Goal: Communication & Community: Answer question/provide support

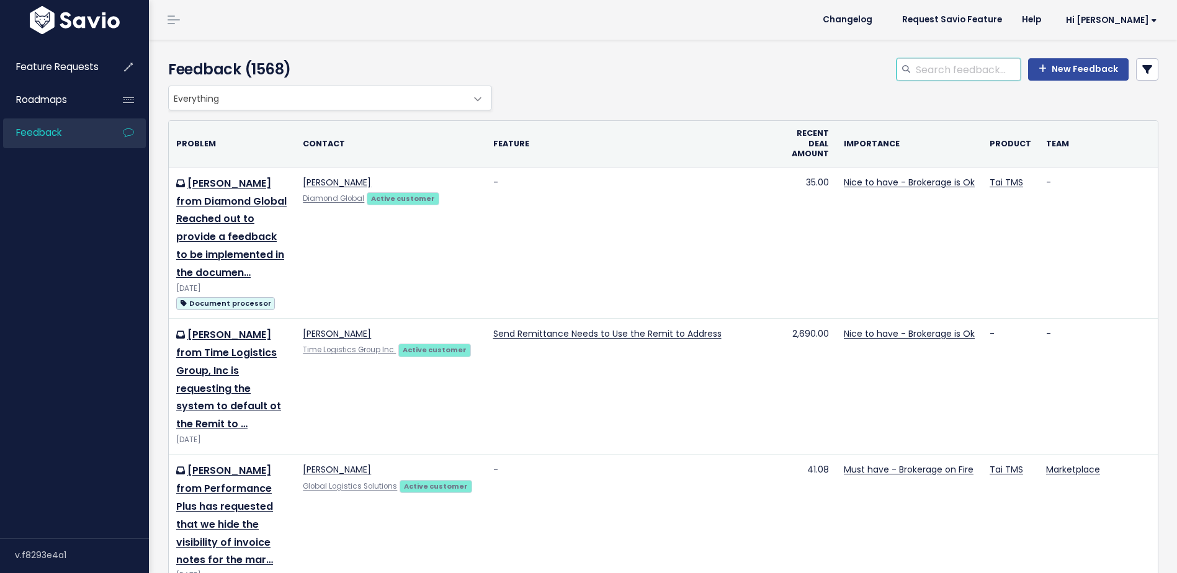
click at [936, 72] on input "search" at bounding box center [968, 69] width 106 height 22
type input "t"
type input "add equipment"
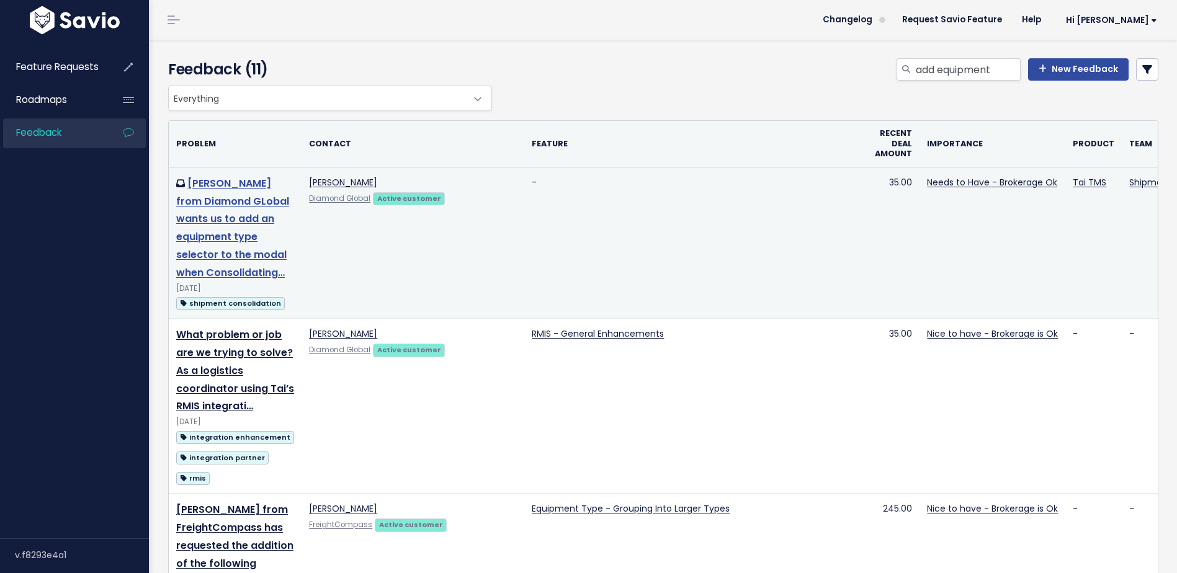
click at [242, 222] on link "Sara from Diamond GLobal wants us to add an equipment type selector to the moda…" at bounding box center [232, 228] width 113 height 104
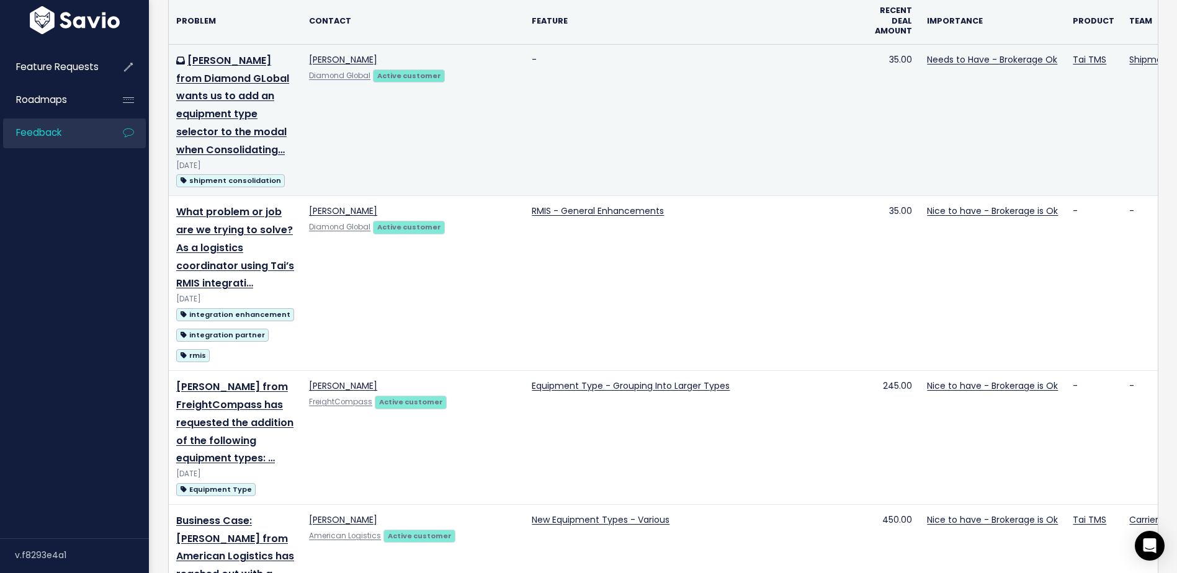
scroll to position [124, 0]
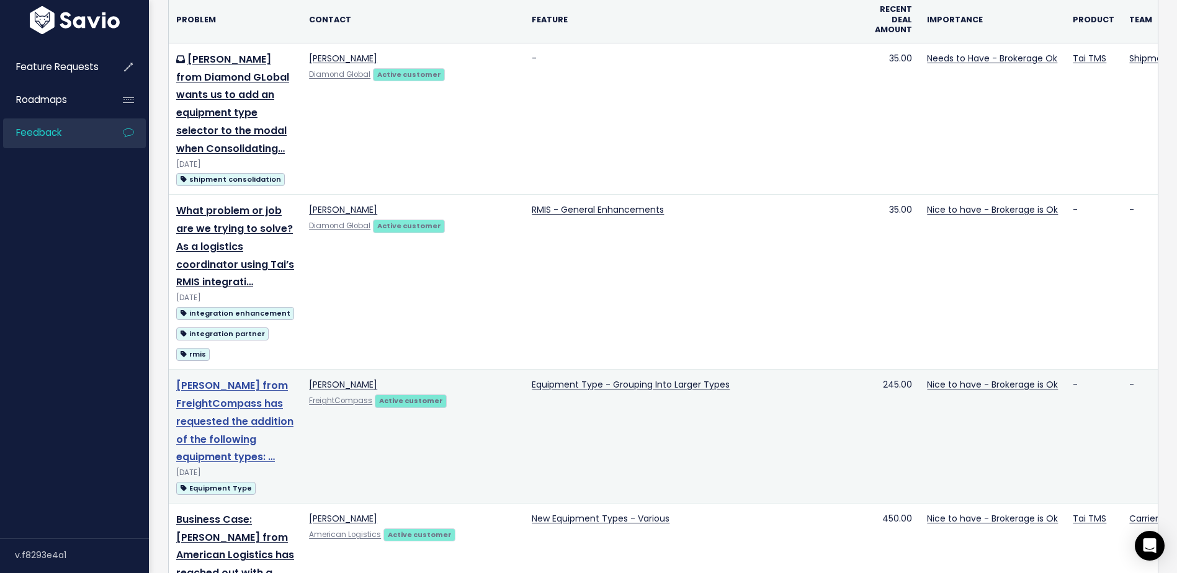
drag, startPoint x: 225, startPoint y: 434, endPoint x: 218, endPoint y: 425, distance: 11.5
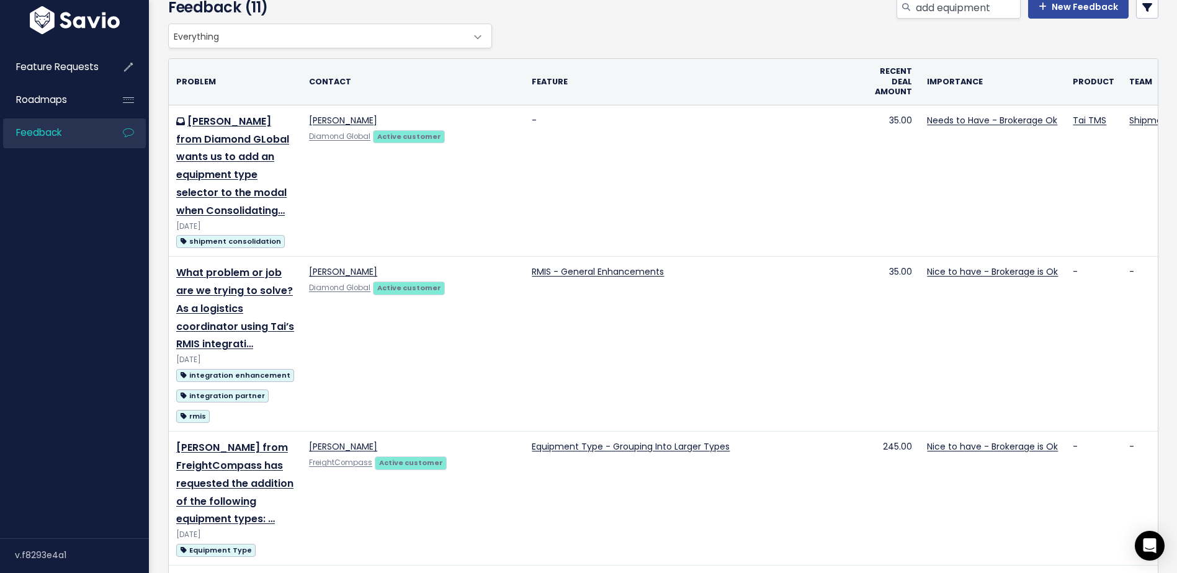
scroll to position [0, 0]
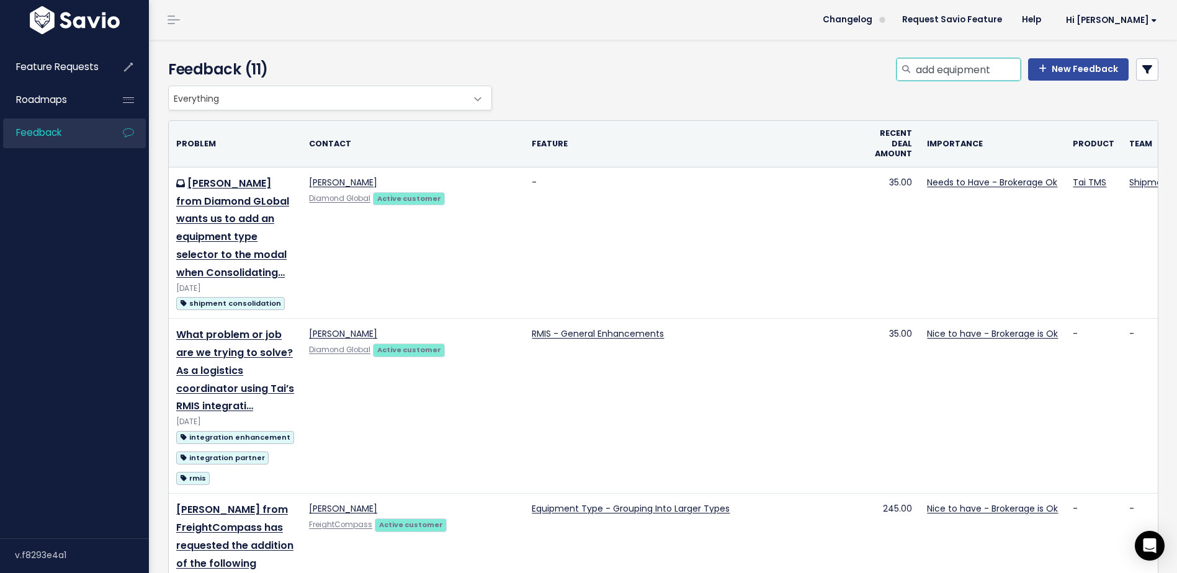
click at [984, 73] on input "add equipment" at bounding box center [968, 69] width 106 height 22
drag, startPoint x: 992, startPoint y: 70, endPoint x: 931, endPoint y: 77, distance: 60.6
click at [931, 77] on input "add equipment" at bounding box center [968, 69] width 106 height 22
type input "add trailer type"
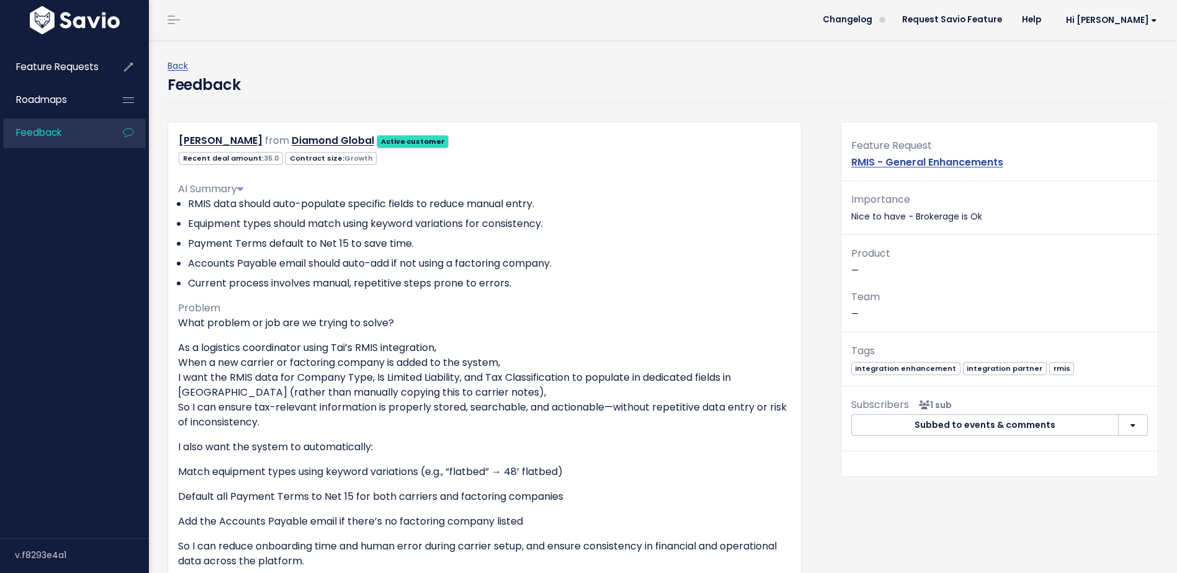
scroll to position [372, 0]
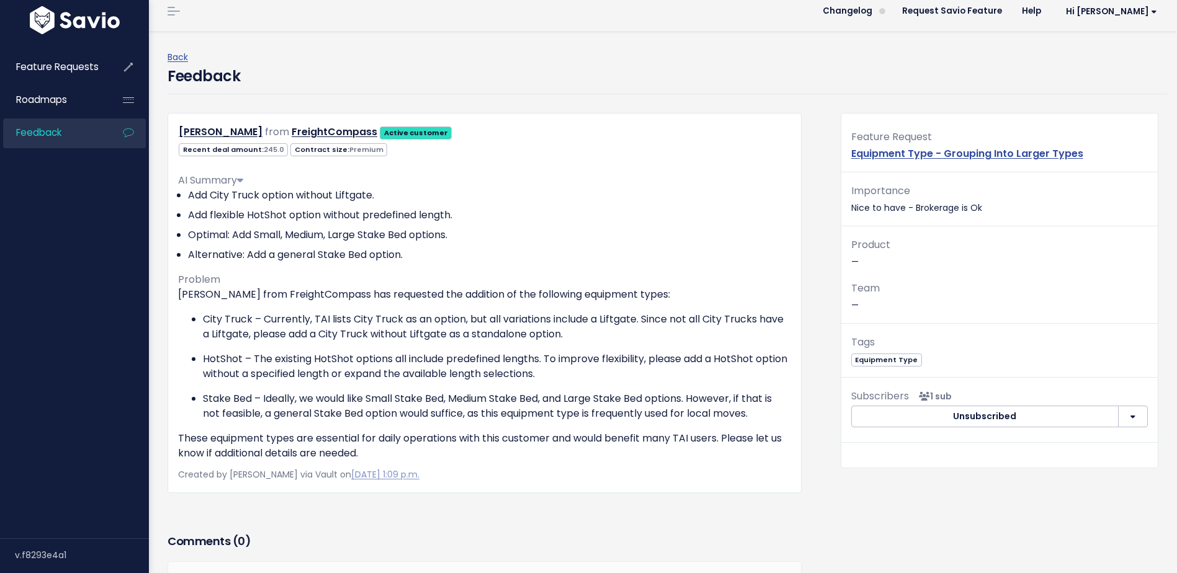
scroll to position [163, 0]
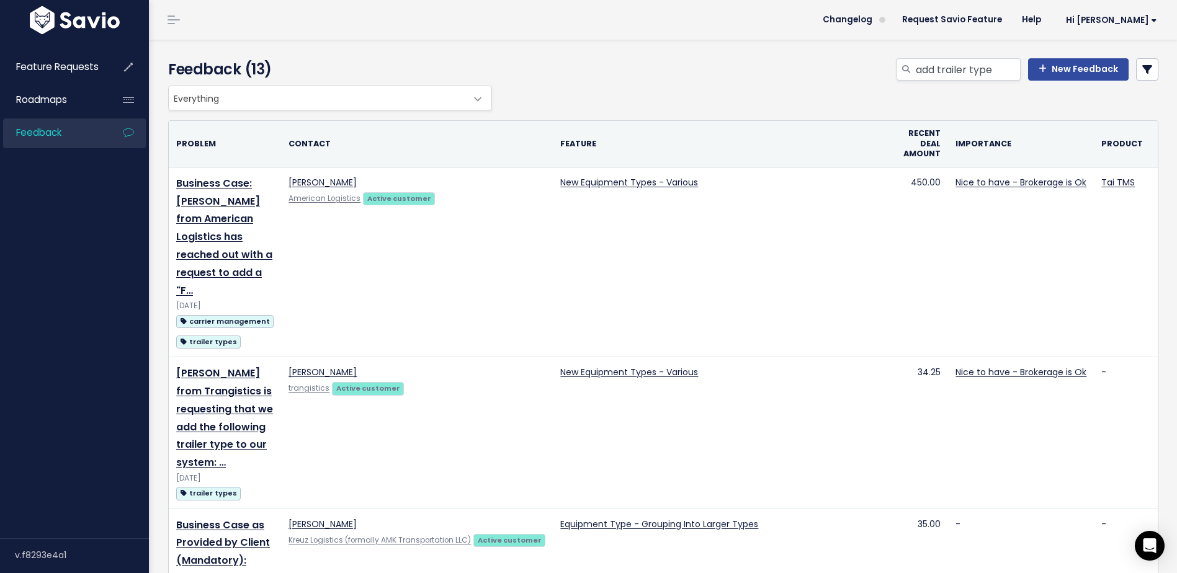
drag, startPoint x: 987, startPoint y: 264, endPoint x: 141, endPoint y: 303, distance: 846.7
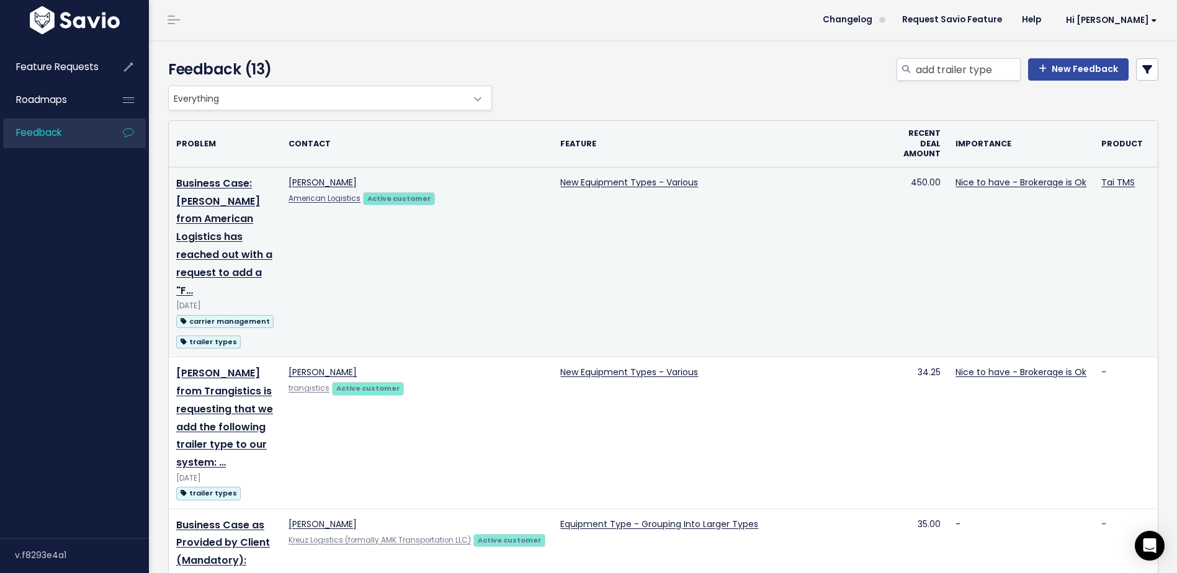
drag, startPoint x: 141, startPoint y: 303, endPoint x: 318, endPoint y: 322, distance: 177.9
click at [318, 322] on td "Jamie Vandermeuse American Logistics Active customer" at bounding box center [417, 262] width 272 height 190
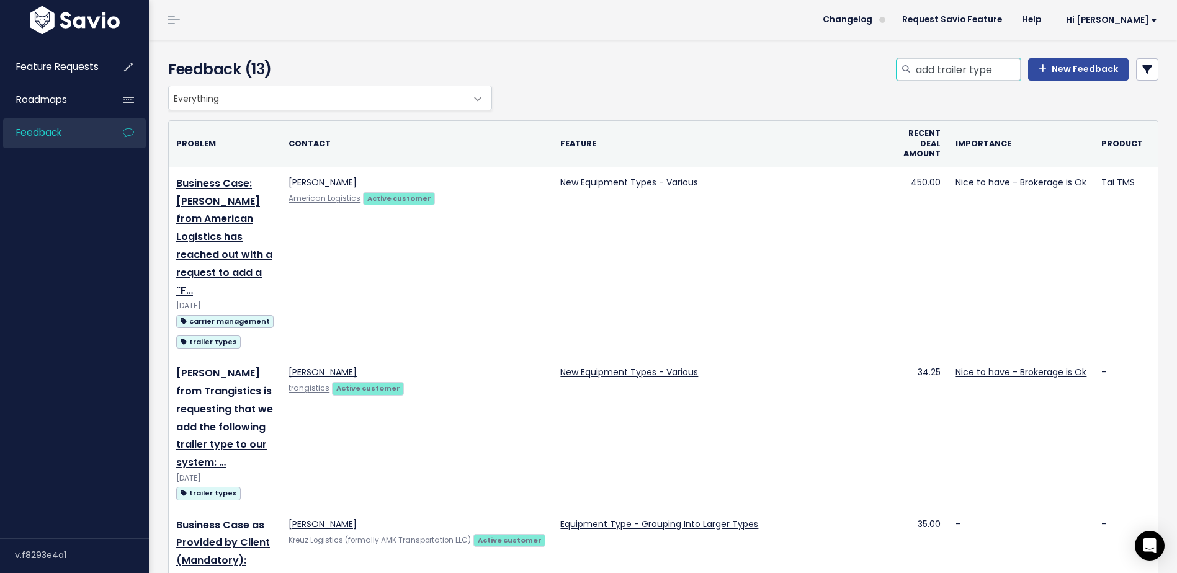
drag, startPoint x: 987, startPoint y: 68, endPoint x: 857, endPoint y: 68, distance: 130.3
click at [857, 68] on div "add trailer type New Feedback" at bounding box center [831, 71] width 673 height 27
type input "Custom Trailer Types"
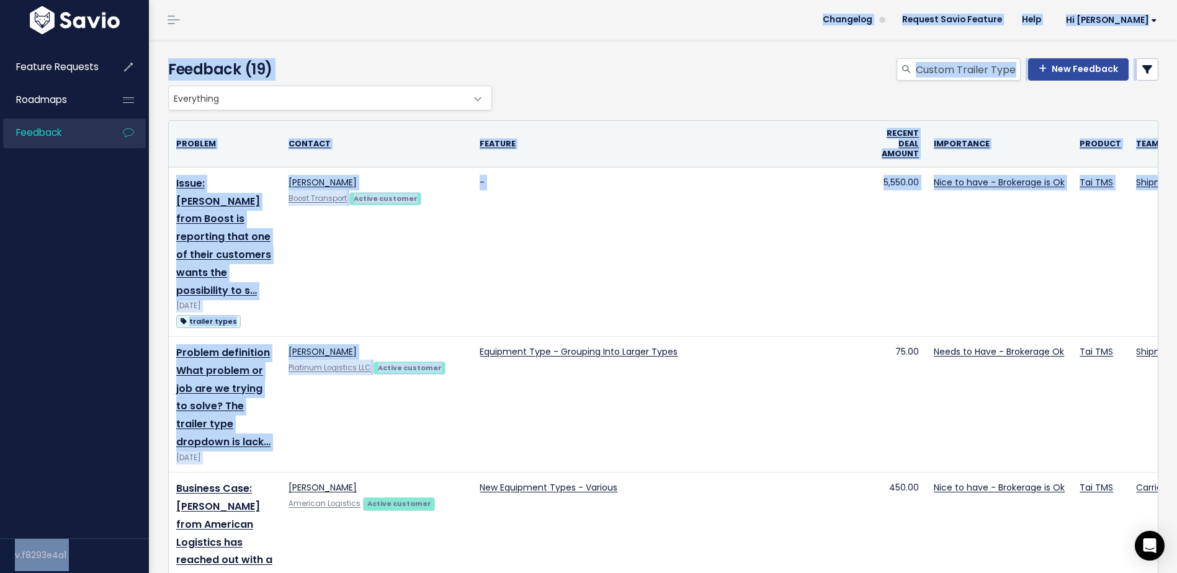
drag, startPoint x: 324, startPoint y: 412, endPoint x: 71, endPoint y: 405, distance: 253.3
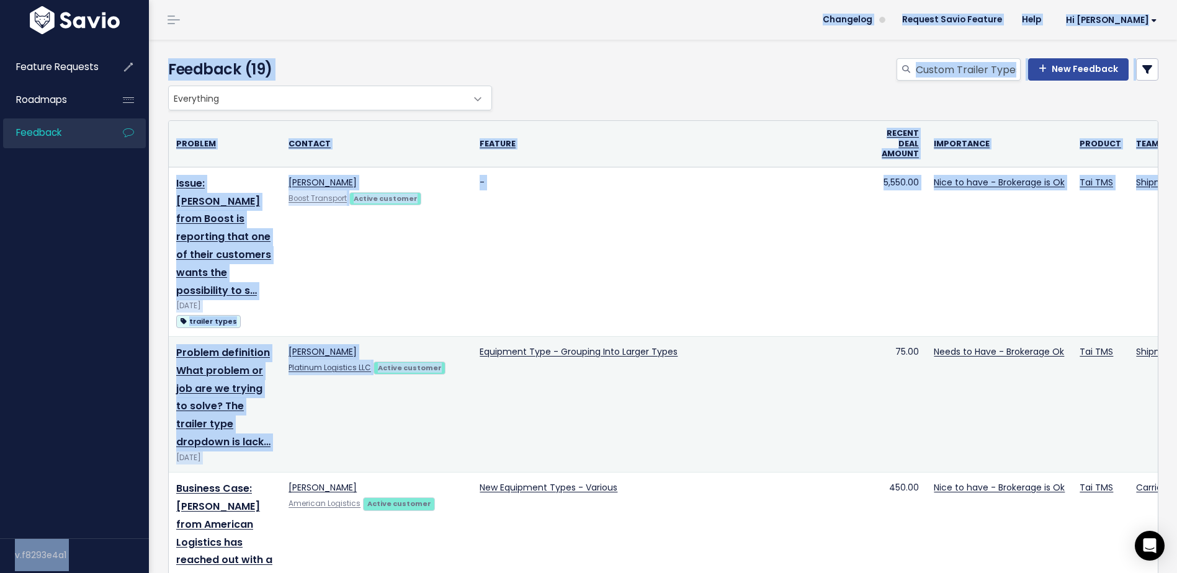
click at [305, 446] on td "Carrie Farella Platinum Logistics LLC Active customer" at bounding box center [376, 405] width 191 height 136
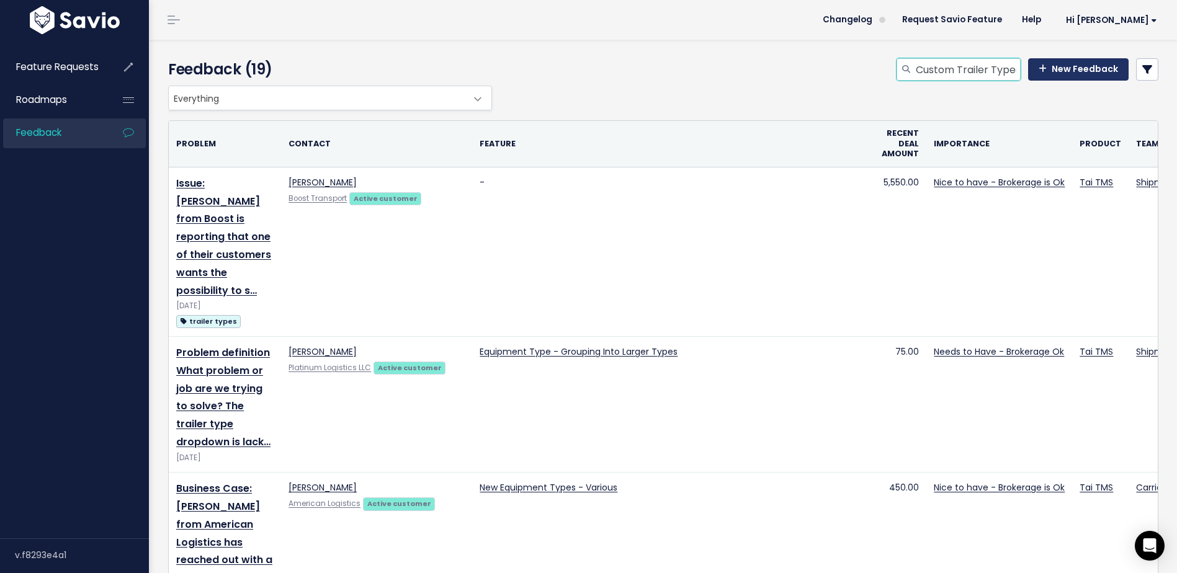
scroll to position [0, 4]
drag, startPoint x: 912, startPoint y: 65, endPoint x: 1041, endPoint y: 64, distance: 128.5
click at [1041, 64] on div "Custom Trailer Types New Feedback" at bounding box center [1028, 69] width 262 height 22
paste input "Flatbed Maxi traile"
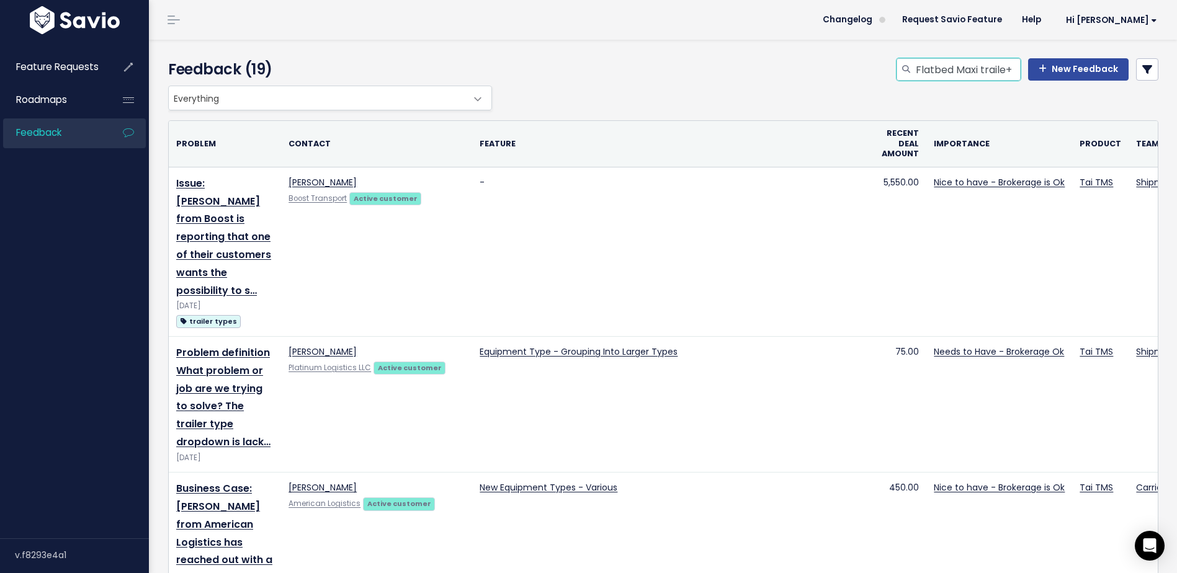
type input "Flatbed Maxi traile+"
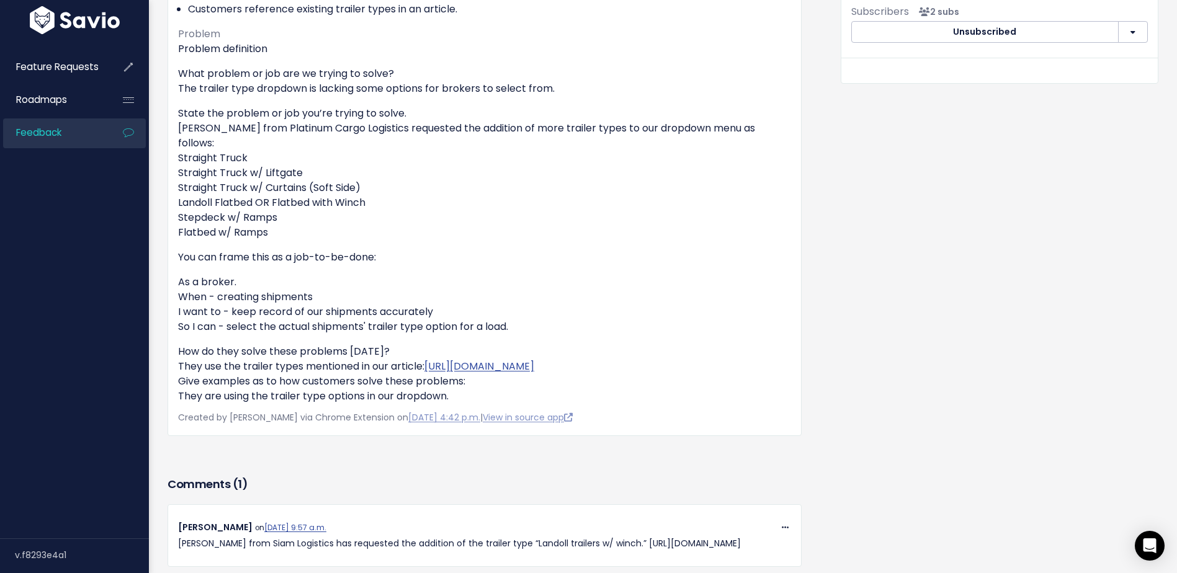
scroll to position [558, 0]
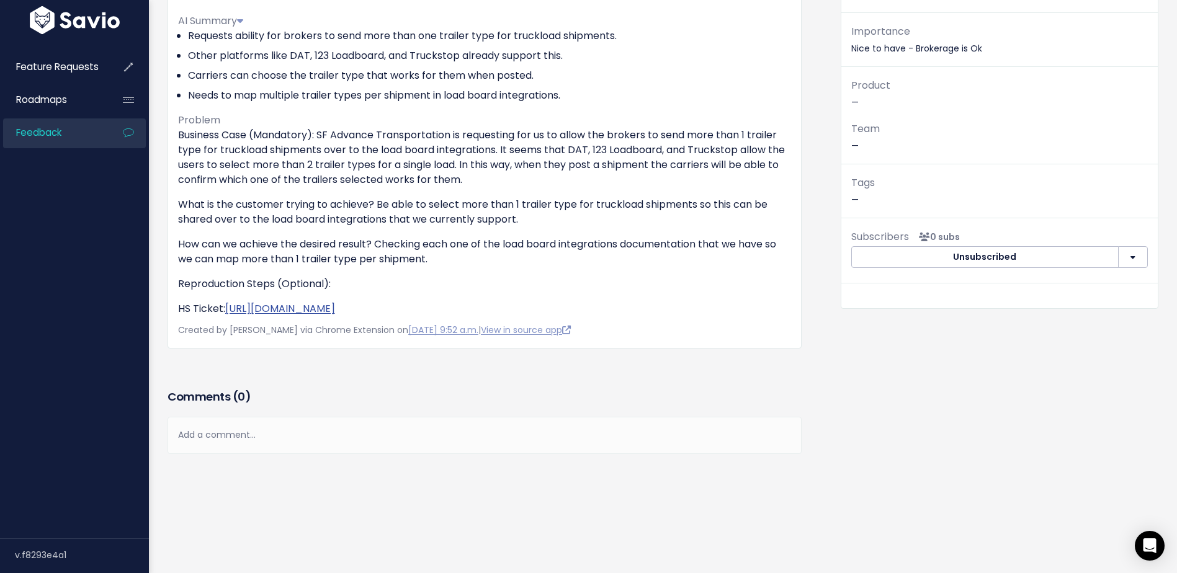
scroll to position [177, 0]
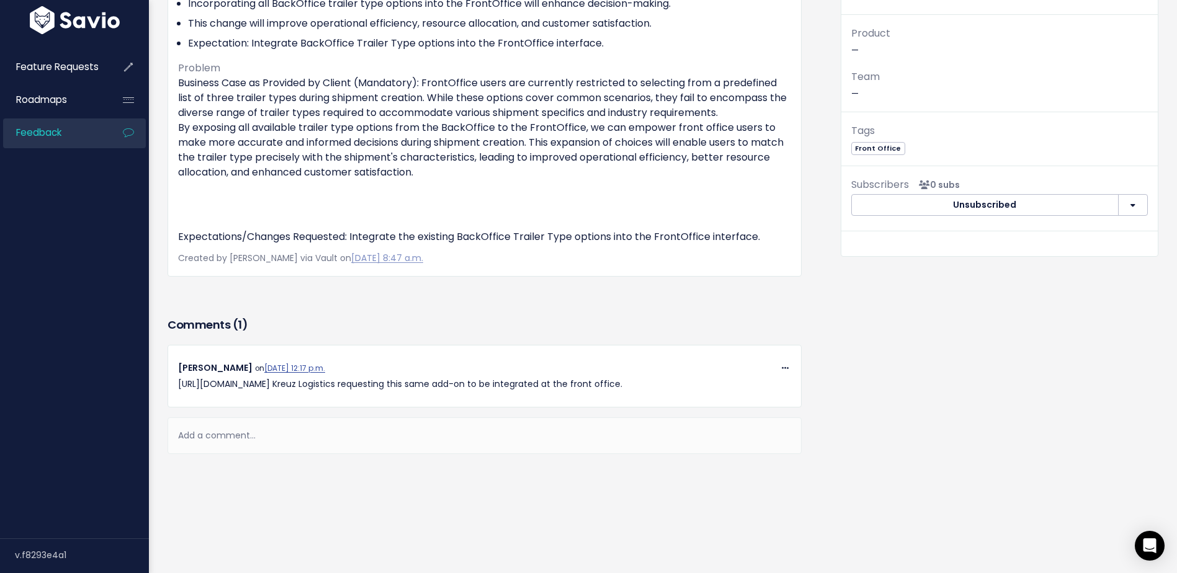
scroll to position [558, 0]
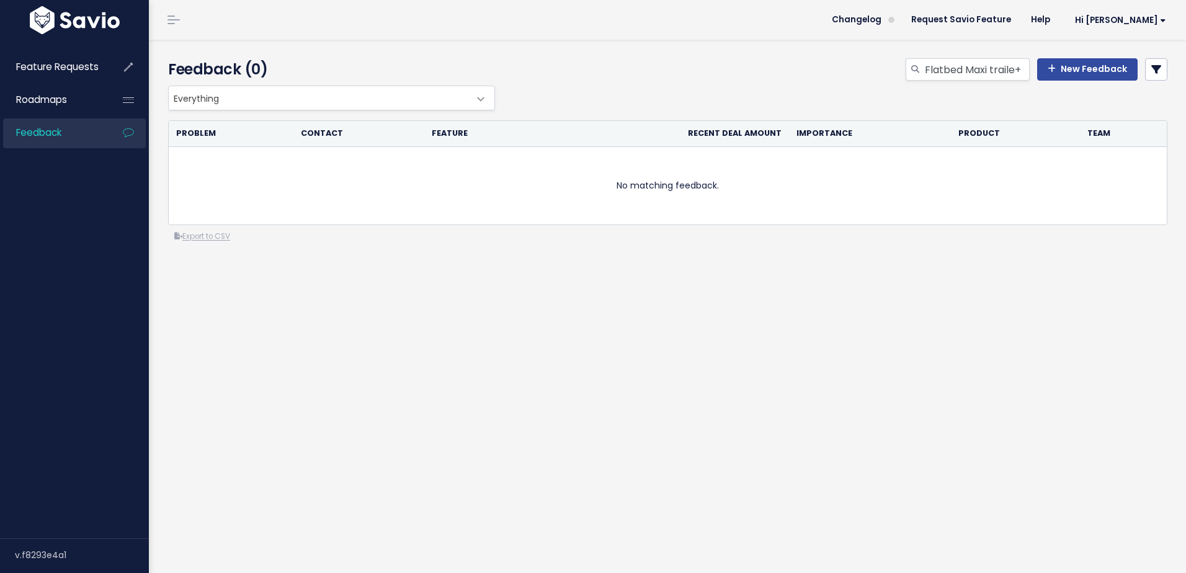
click at [952, 48] on div "Feedback (0) Flatbed Maxi traile+ New Feedback" at bounding box center [666, 63] width 1034 height 46
drag, startPoint x: 1020, startPoint y: 65, endPoint x: 988, endPoint y: 66, distance: 31.7
click at [988, 66] on input "Flatbed Maxi traile+" at bounding box center [977, 69] width 106 height 22
type input "Flatbed Maxi"
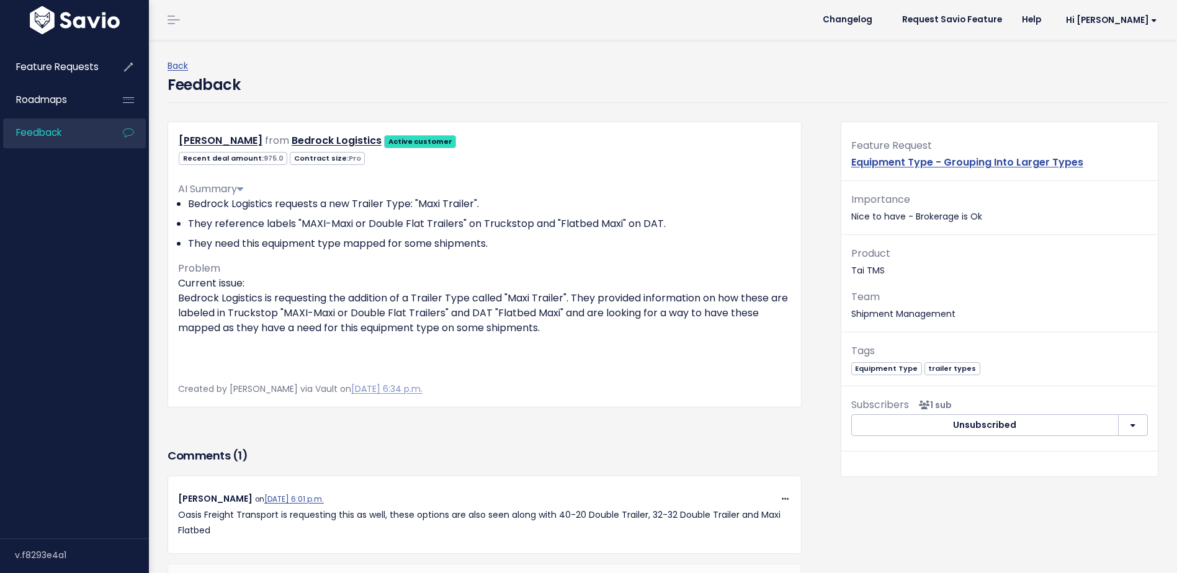
click at [74, 26] on img at bounding box center [75, 20] width 96 height 28
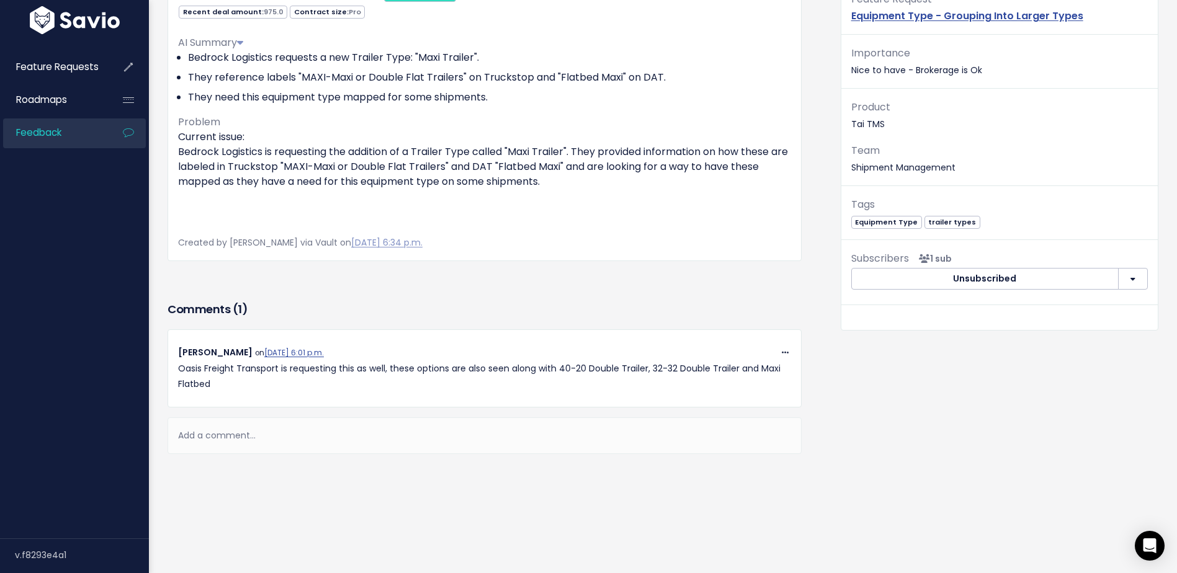
scroll to position [563, 0]
click at [237, 429] on div "Add a comment..." at bounding box center [485, 436] width 634 height 37
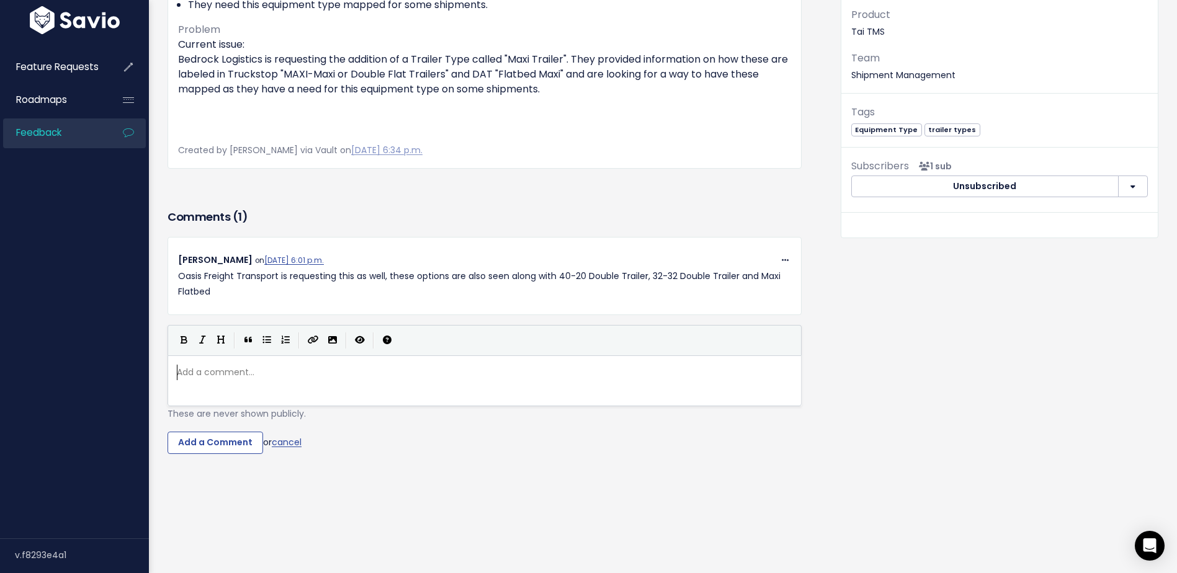
type textarea "A"
type textarea "[PERSON_NAME]"
type textarea "m"
paste textarea
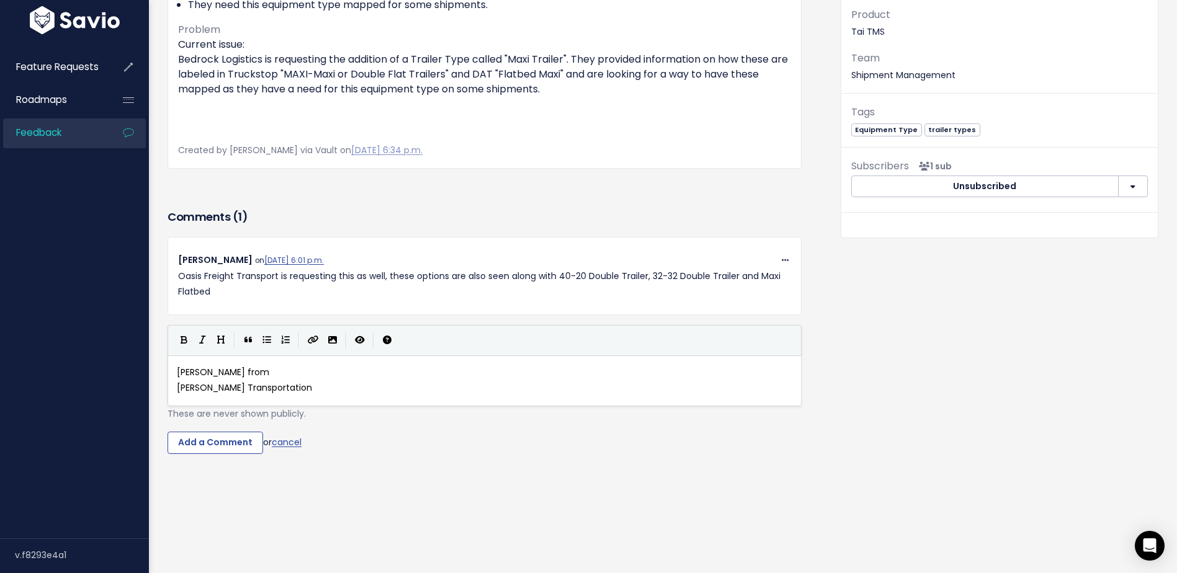
click at [174, 396] on pre "[PERSON_NAME] Transportation" at bounding box center [489, 388] width 630 height 16
click at [396, 380] on pre "[PERSON_NAME] from [PERSON_NAME] Transportation" at bounding box center [489, 373] width 630 height 16
type textarea "tambien está sl"
type textarea "olcitiando incluir el r"
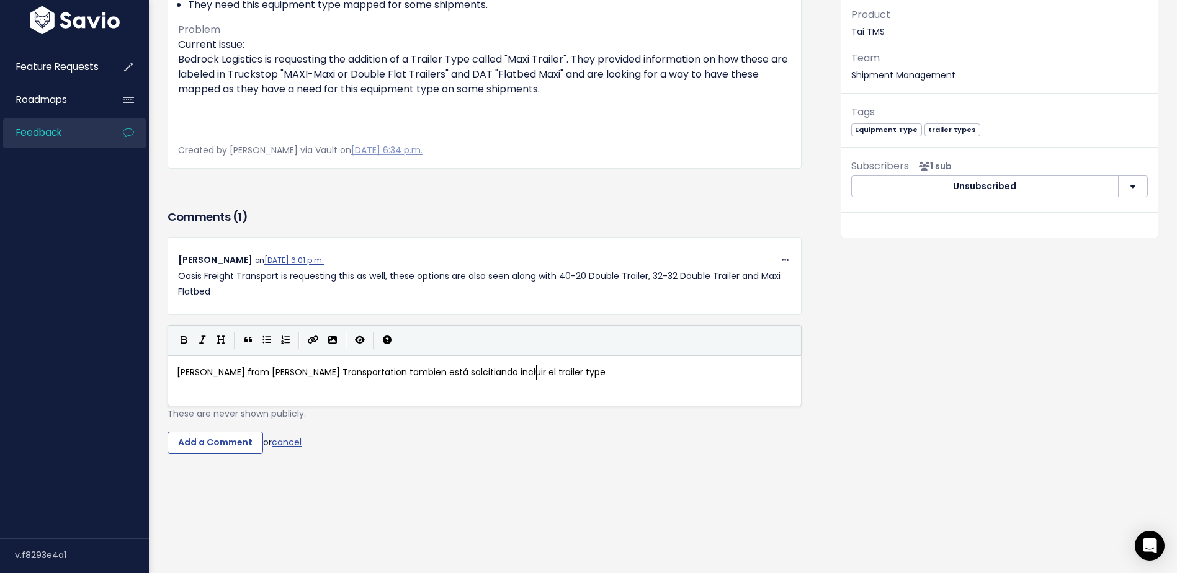
type textarea "trailer type"
type textarea "[PERSON_NAME]"
drag, startPoint x: 210, startPoint y: 453, endPoint x: 146, endPoint y: 448, distance: 64.7
paste textarea
click at [548, 380] on pre "[PERSON_NAME] from [PERSON_NAME] Transportation tambien está solcitiando inclui…" at bounding box center [489, 373] width 630 height 16
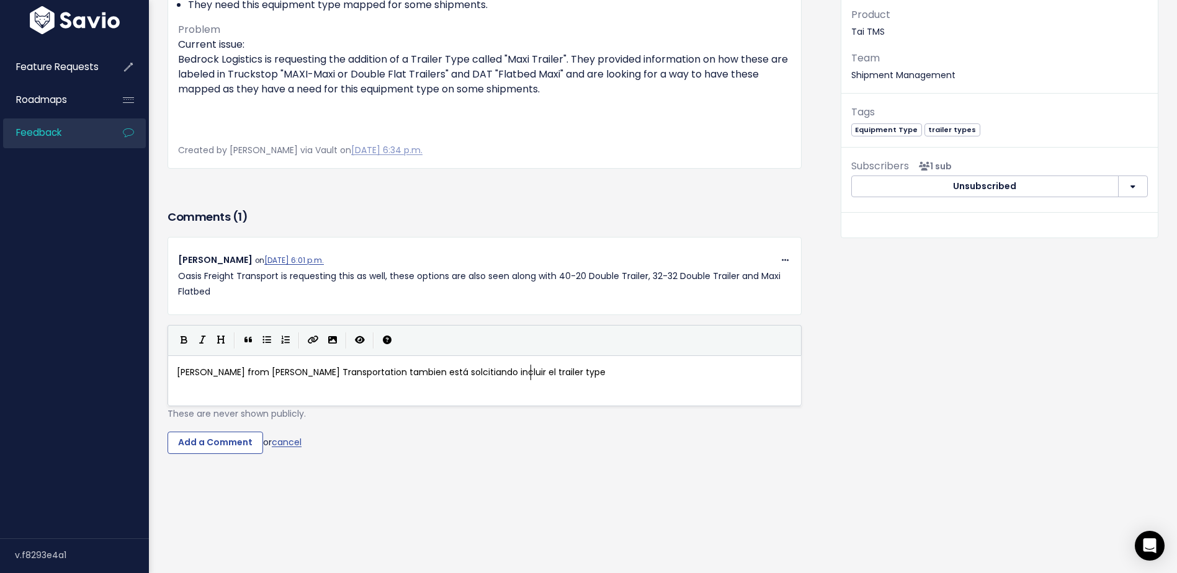
paste textarea "i"
type textarea "in the do"
type textarea "ropdown list."
type textarea "[PERSON_NAME] from [PERSON_NAME] Transportation tambien está solcitiando inclui…"
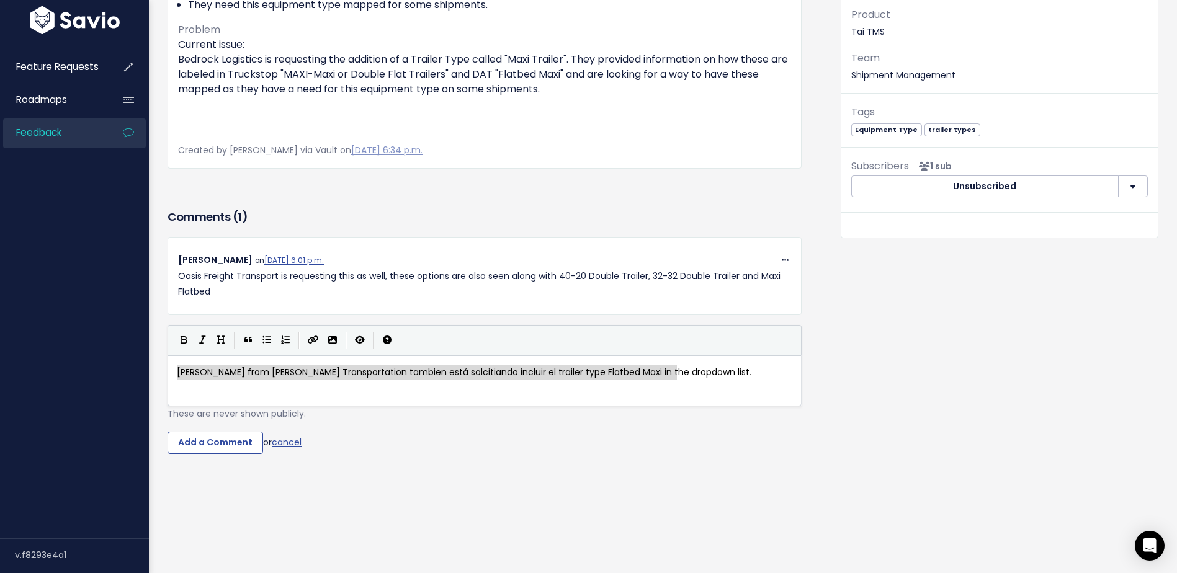
drag, startPoint x: 711, startPoint y: 450, endPoint x: 39, endPoint y: 415, distance: 673.0
drag, startPoint x: 696, startPoint y: 461, endPoint x: -31, endPoint y: 387, distance: 730.4
type textarea "[PERSON_NAME] from [PERSON_NAME] Transportation tambien está solcitiando inclui…"
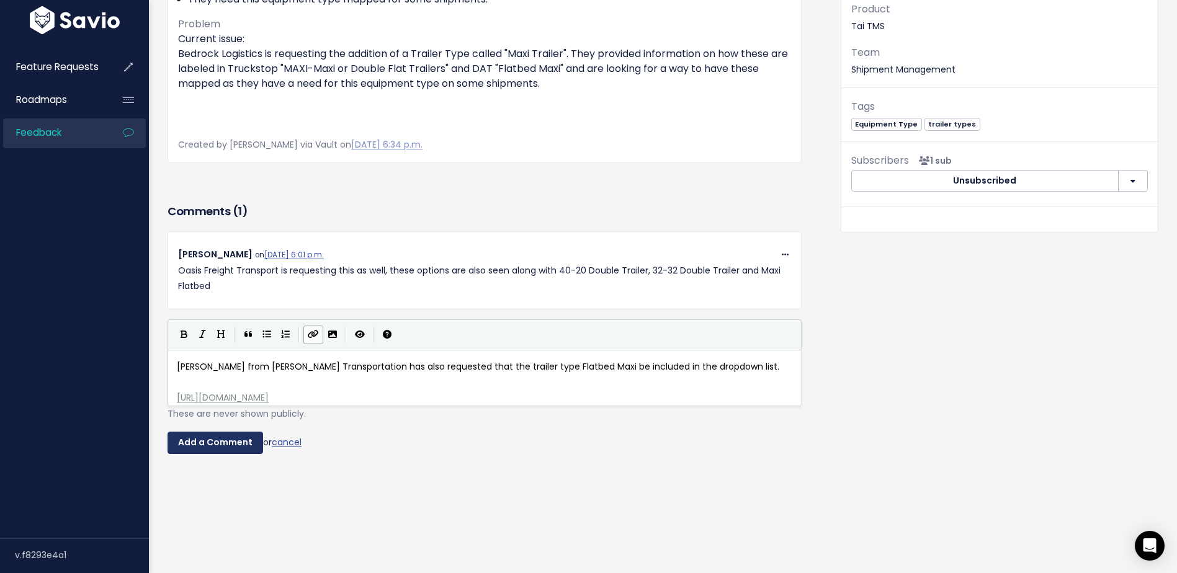
click at [218, 454] on input "Add a Comment" at bounding box center [216, 443] width 96 height 22
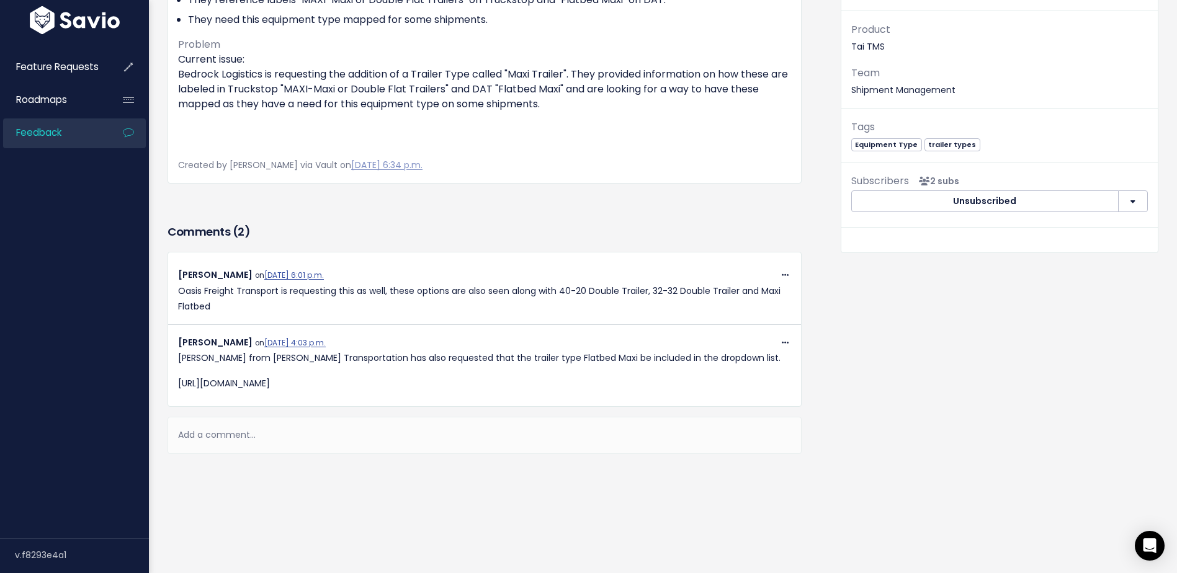
click at [361, 392] on p "[URL][DOMAIN_NAME]" at bounding box center [484, 384] width 613 height 16
